Goal: Task Accomplishment & Management: Complete application form

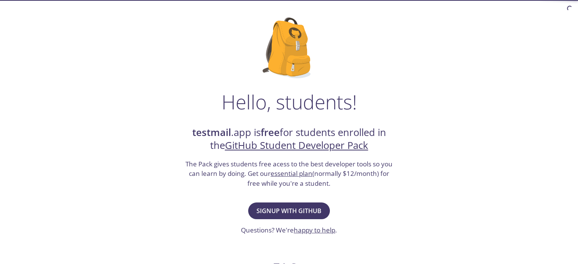
scroll to position [39, 0]
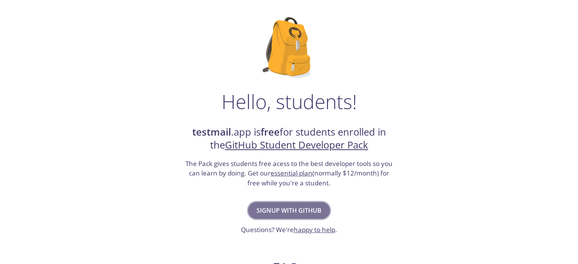
click at [292, 210] on span "Signup with GitHub" at bounding box center [288, 210] width 65 height 11
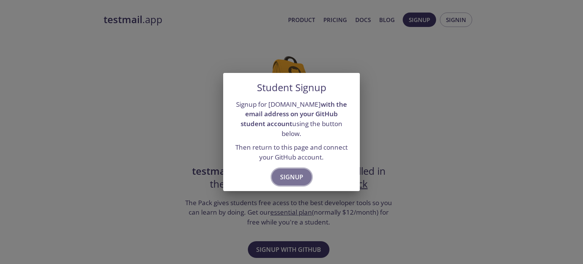
click at [289, 173] on span "Signup" at bounding box center [291, 177] width 23 height 11
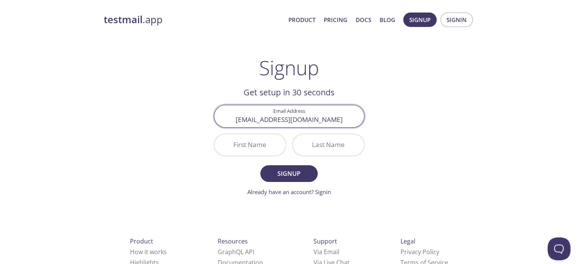
type input "[EMAIL_ADDRESS][DOMAIN_NAME]"
click at [430, 120] on div "testmail .app Product Pricing Docs Blog Signup Signin Signup Get setup in 30 se…" at bounding box center [289, 182] width 389 height 349
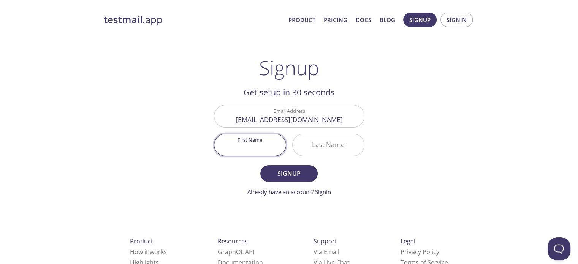
click at [235, 143] on input "First Name" at bounding box center [249, 145] width 71 height 22
type input "[PERSON_NAME]"
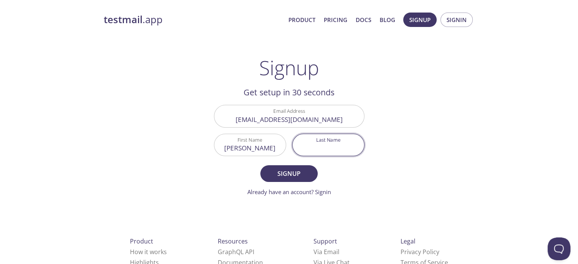
click at [318, 146] on input "Last Name" at bounding box center [327, 145] width 71 height 22
type input "Agrawal"
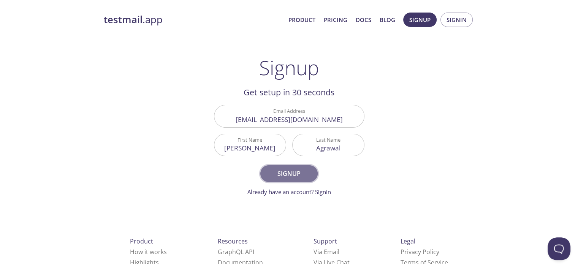
click at [298, 179] on button "Signup" at bounding box center [288, 173] width 57 height 17
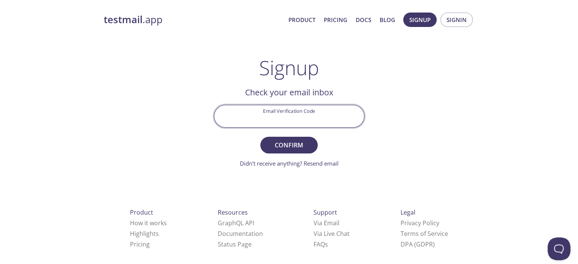
click at [255, 126] on input "Email Verification Code" at bounding box center [289, 116] width 150 height 22
paste input "QQVJ352"
type input "QQVJ352"
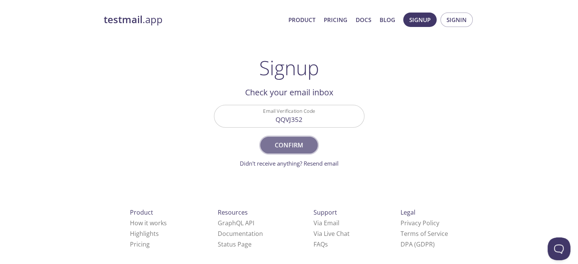
click at [308, 142] on span "Confirm" at bounding box center [289, 145] width 40 height 11
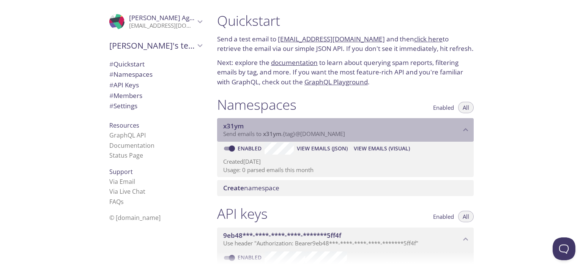
click at [446, 135] on p "Send emails to x31ym . {tag} @[DOMAIN_NAME]" at bounding box center [342, 134] width 238 height 8
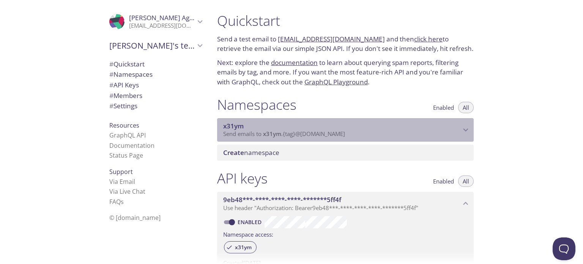
click at [446, 135] on p "Send emails to x31ym . {tag} @[DOMAIN_NAME]" at bounding box center [342, 134] width 238 height 8
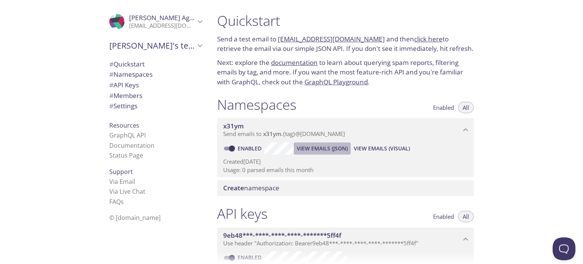
click at [314, 150] on span "View Emails (JSON)" at bounding box center [322, 148] width 51 height 9
click at [372, 150] on span "View Emails (Visual)" at bounding box center [382, 148] width 56 height 9
